Goal: Task Accomplishment & Management: Use online tool/utility

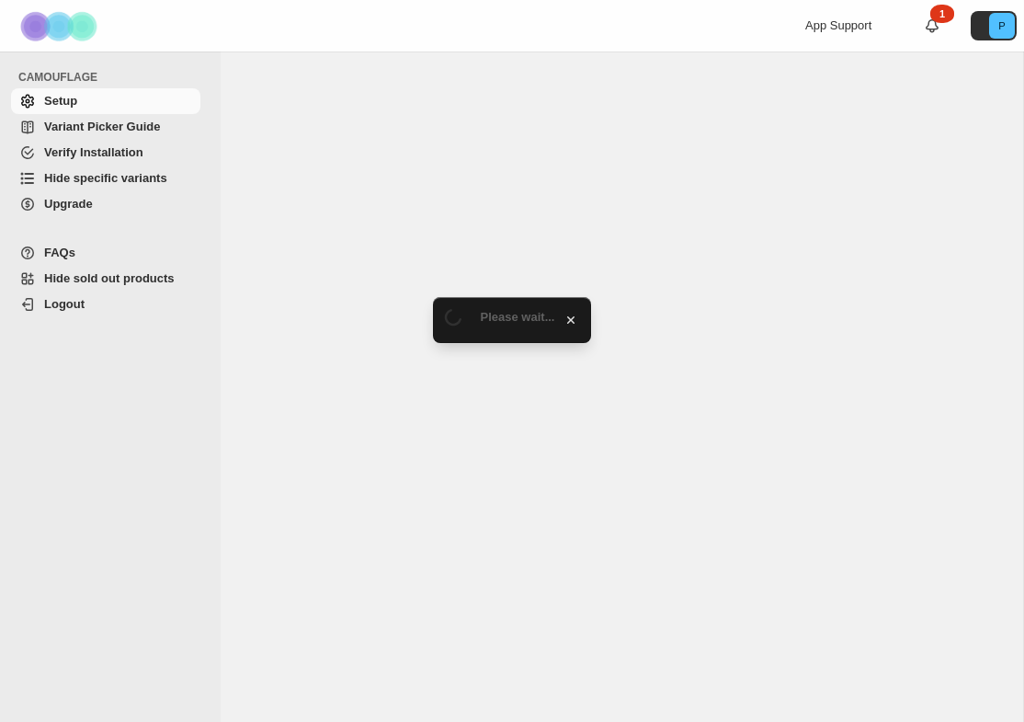
select select "******"
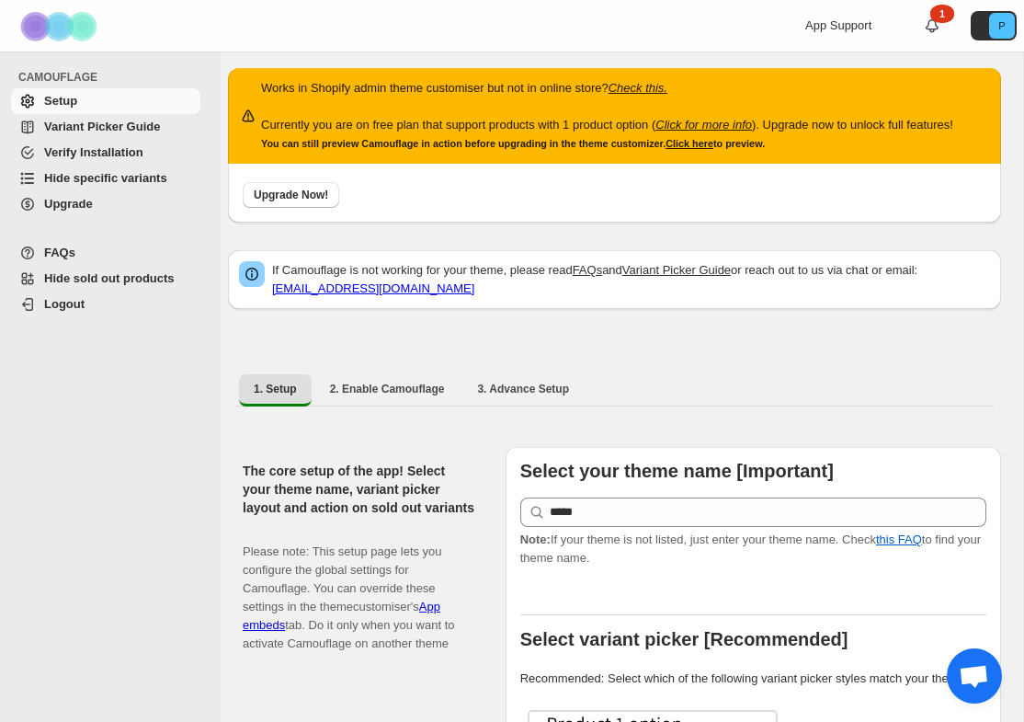
scroll to position [7, 0]
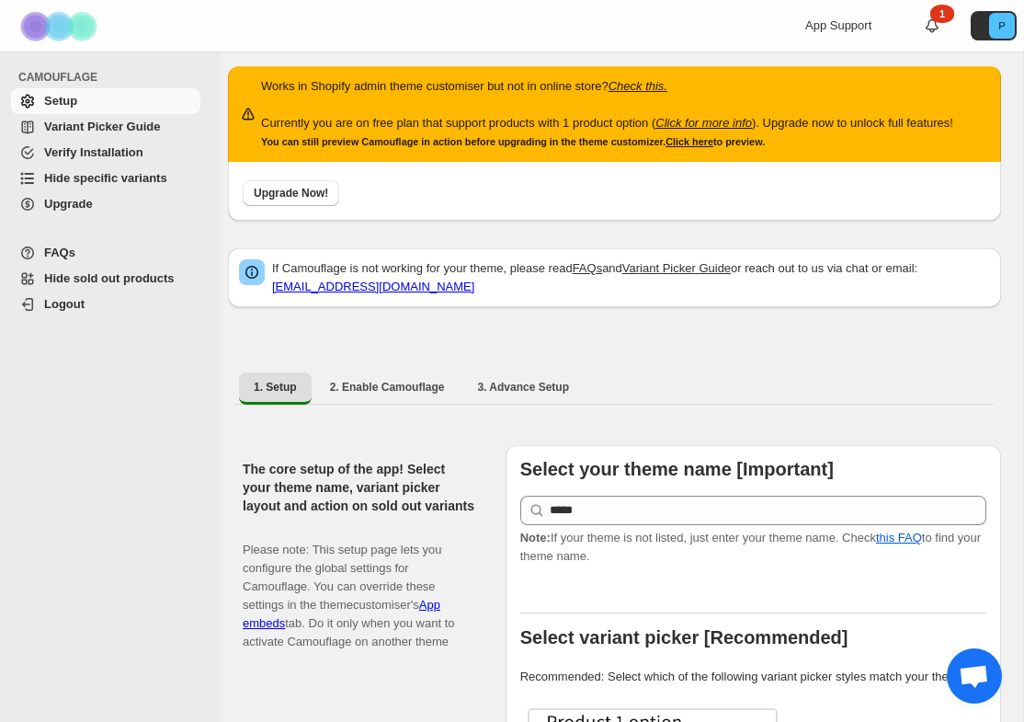
click at [86, 183] on span "Hide specific variants" at bounding box center [105, 178] width 123 height 14
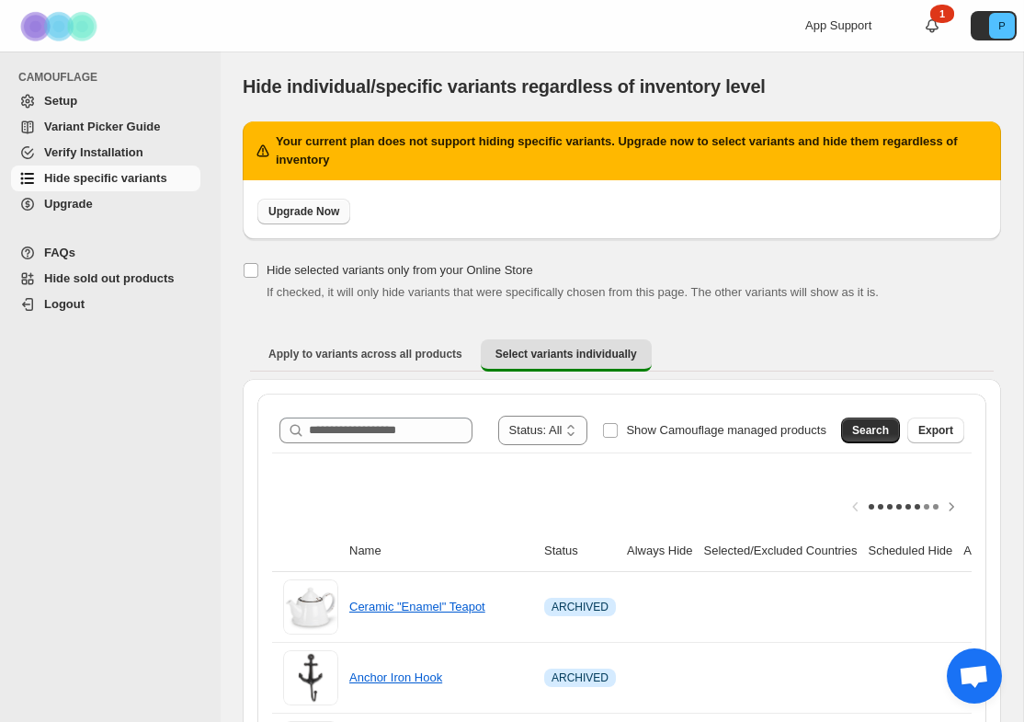
click at [298, 216] on span "Upgrade Now" at bounding box center [303, 211] width 71 height 15
